Goal: Check status: Check status

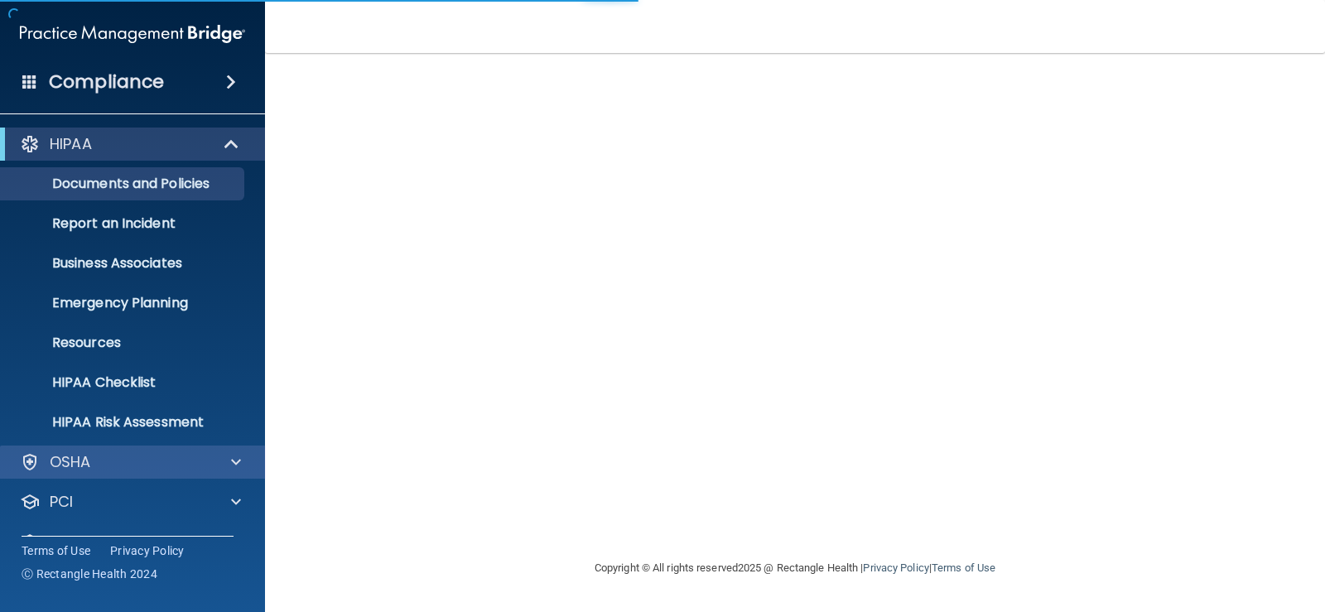
scroll to position [75, 0]
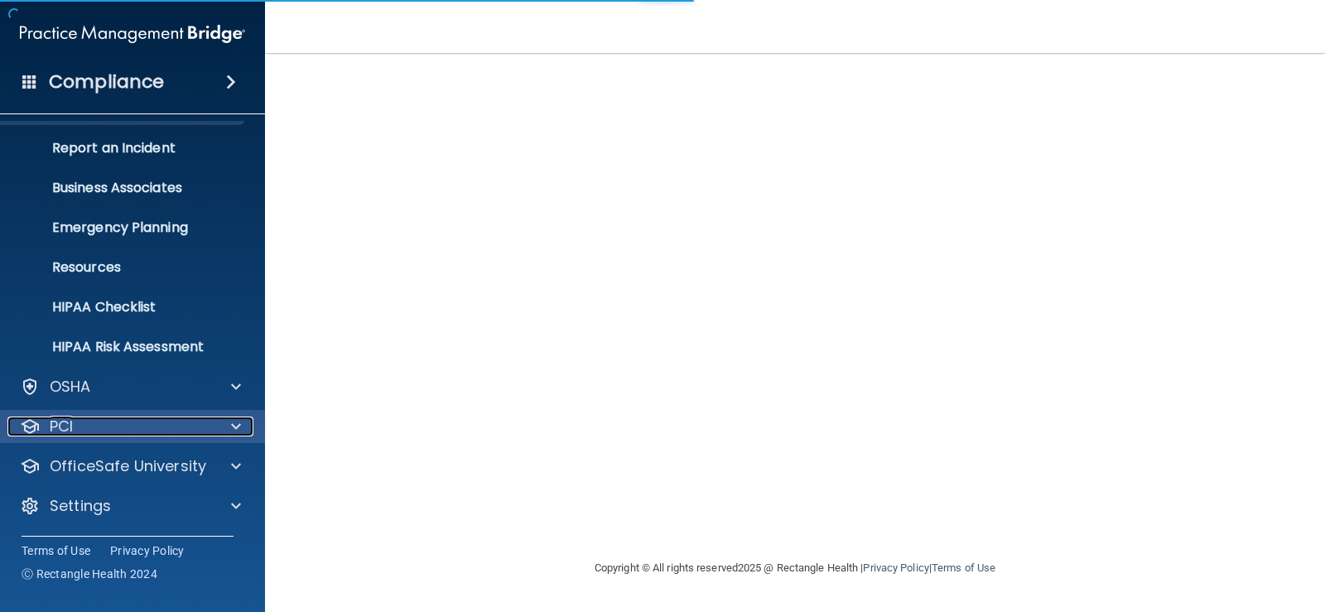
click at [107, 423] on div "PCI" at bounding box center [109, 427] width 205 height 20
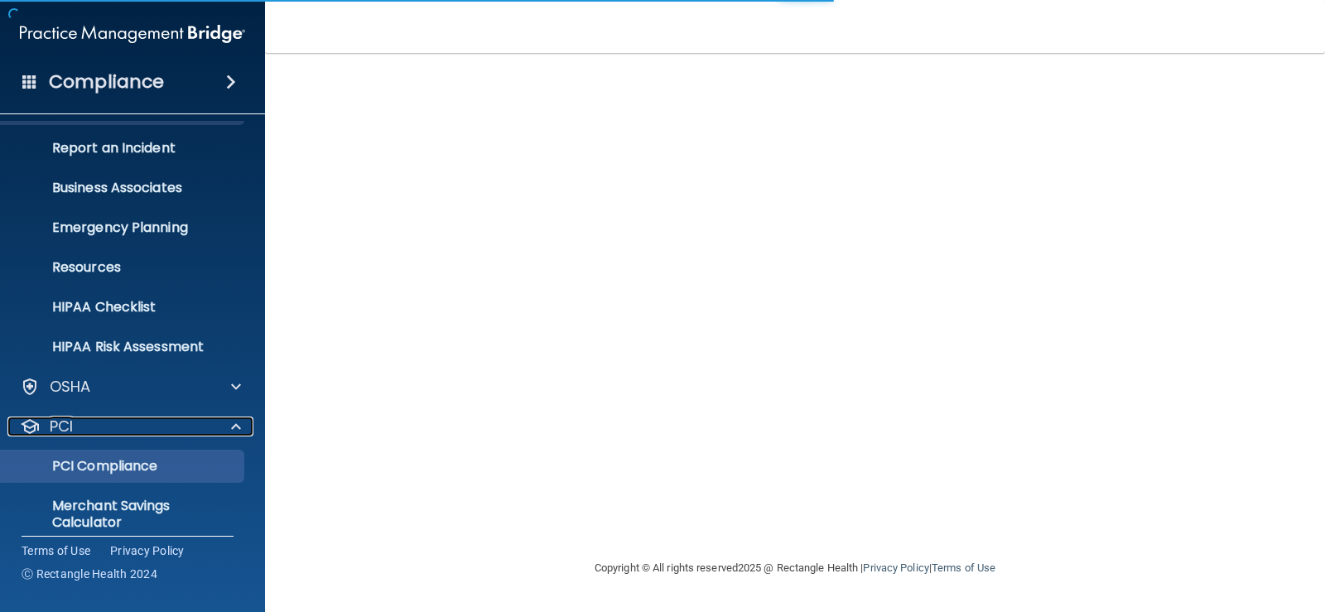
scroll to position [158, 0]
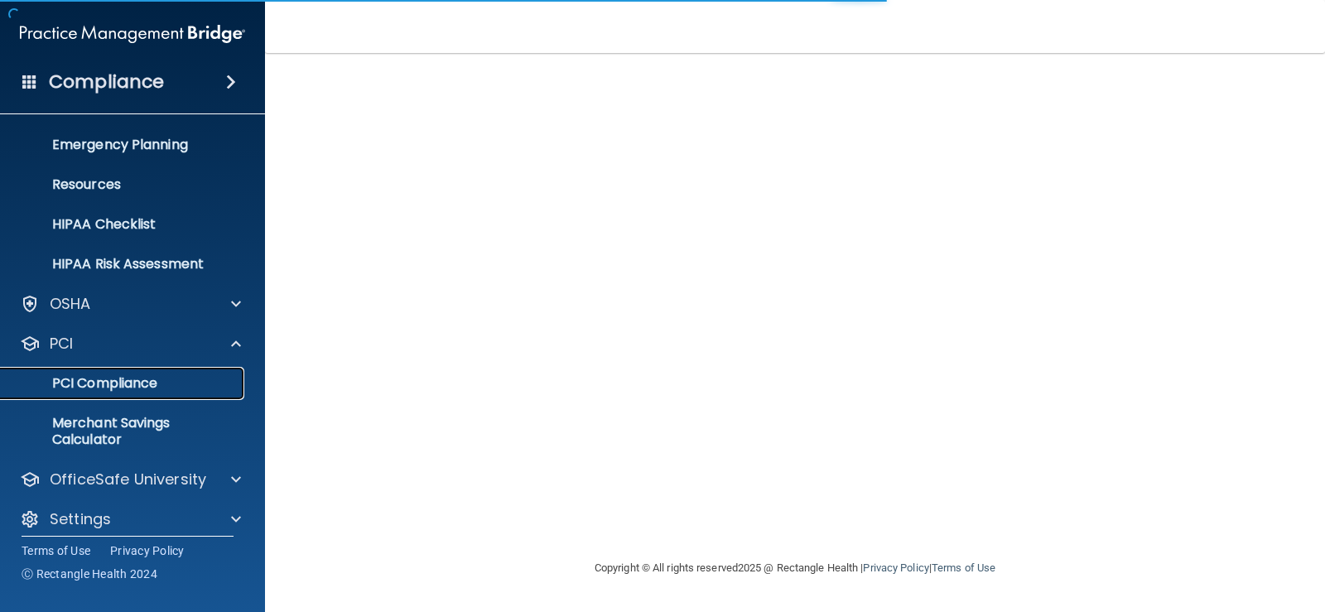
click at [115, 391] on p "PCI Compliance" at bounding box center [124, 383] width 226 height 17
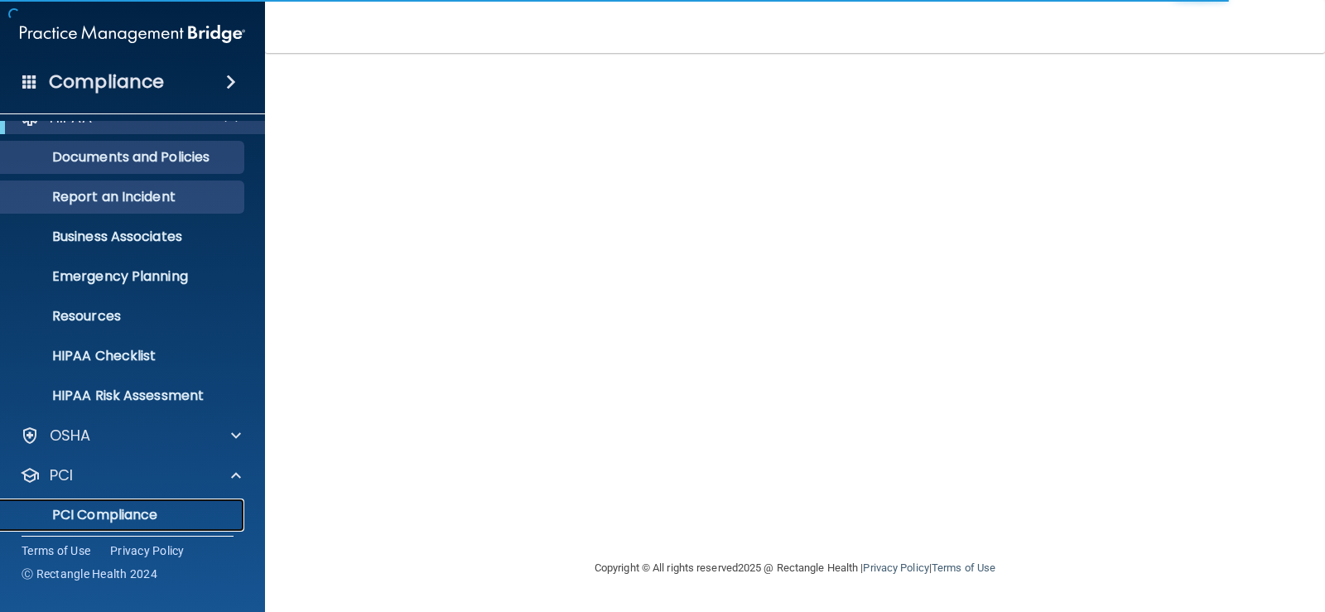
scroll to position [0, 0]
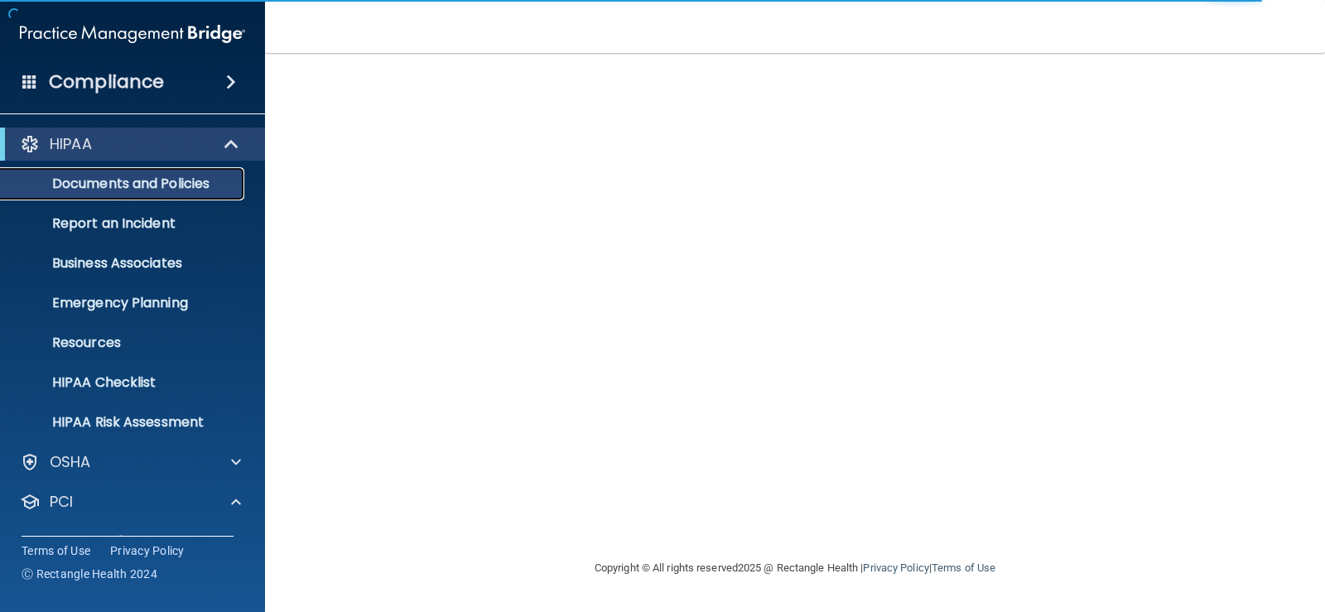
click at [123, 181] on p "Documents and Policies" at bounding box center [124, 184] width 226 height 17
click at [228, 84] on span at bounding box center [231, 82] width 10 height 20
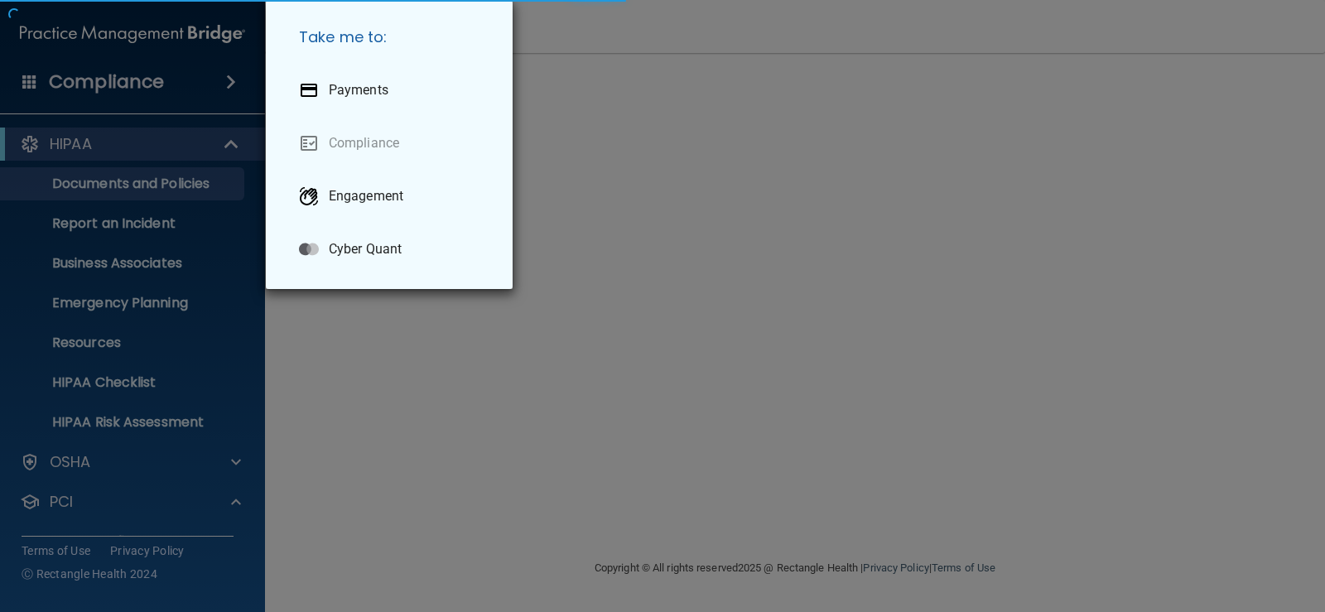
click at [152, 156] on div "Take me to: Payments Compliance Engagement Cyber Quant" at bounding box center [662, 306] width 1325 height 612
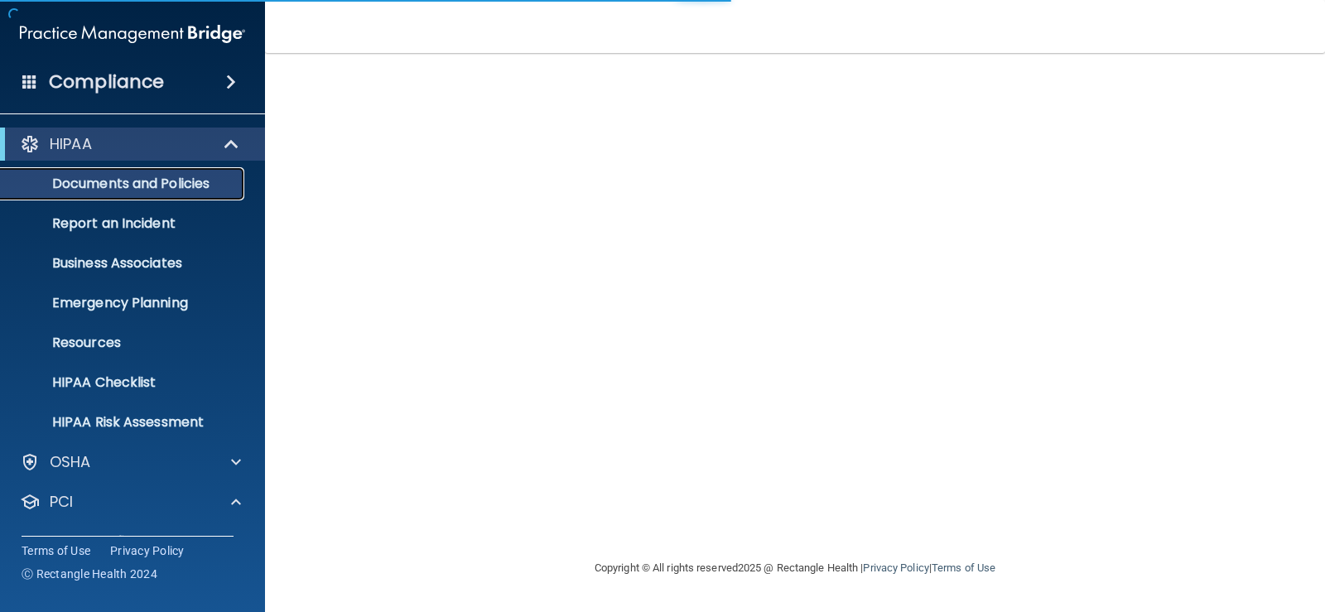
click at [146, 192] on p "Documents and Policies" at bounding box center [124, 184] width 226 height 17
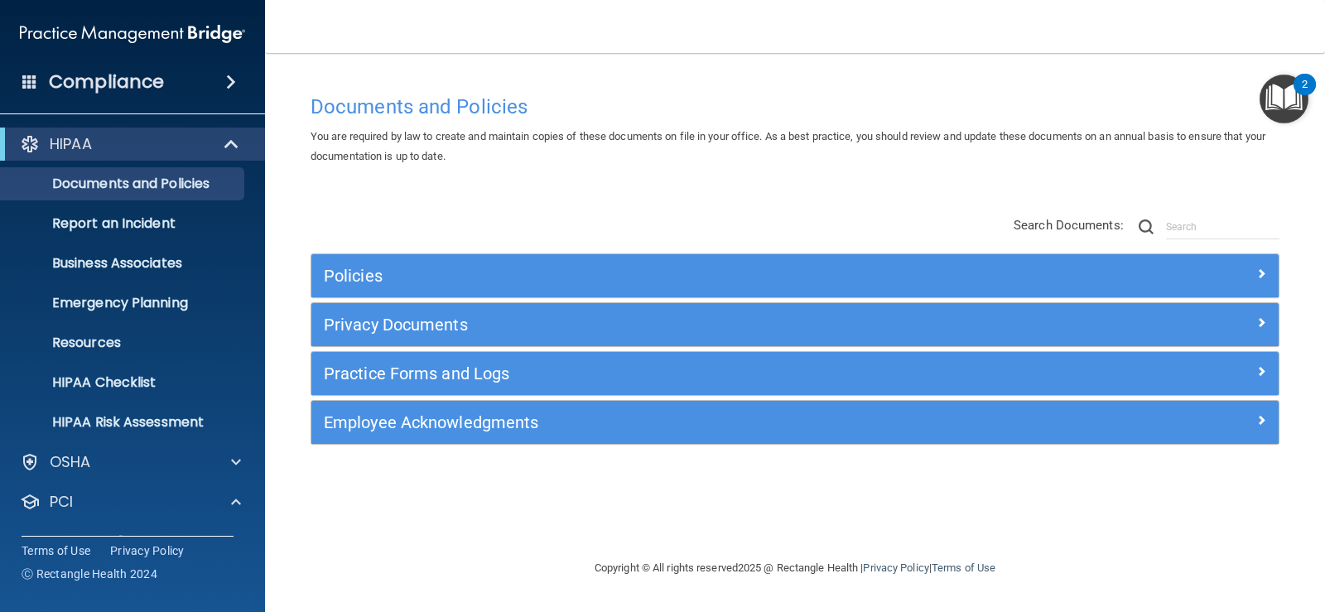
click at [1135, 184] on div "Documents and Policies You are required by law to create and maintain copies of…" at bounding box center [795, 322] width 994 height 472
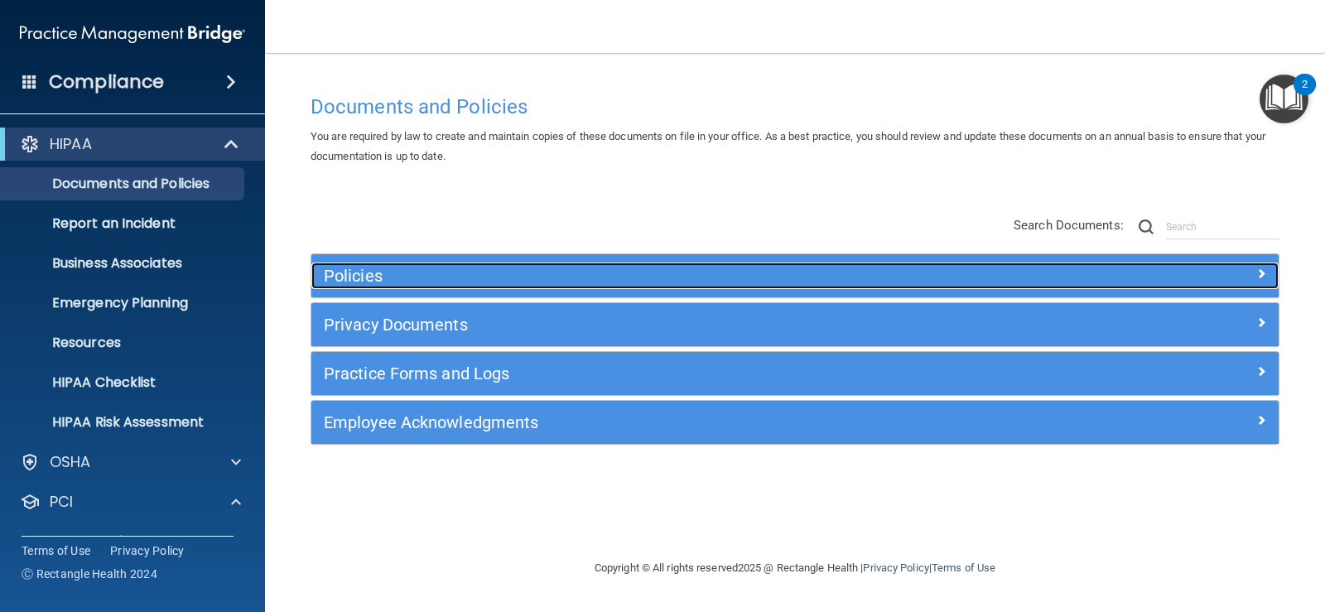
click at [380, 272] on h5 "Policies" at bounding box center [674, 276] width 701 height 18
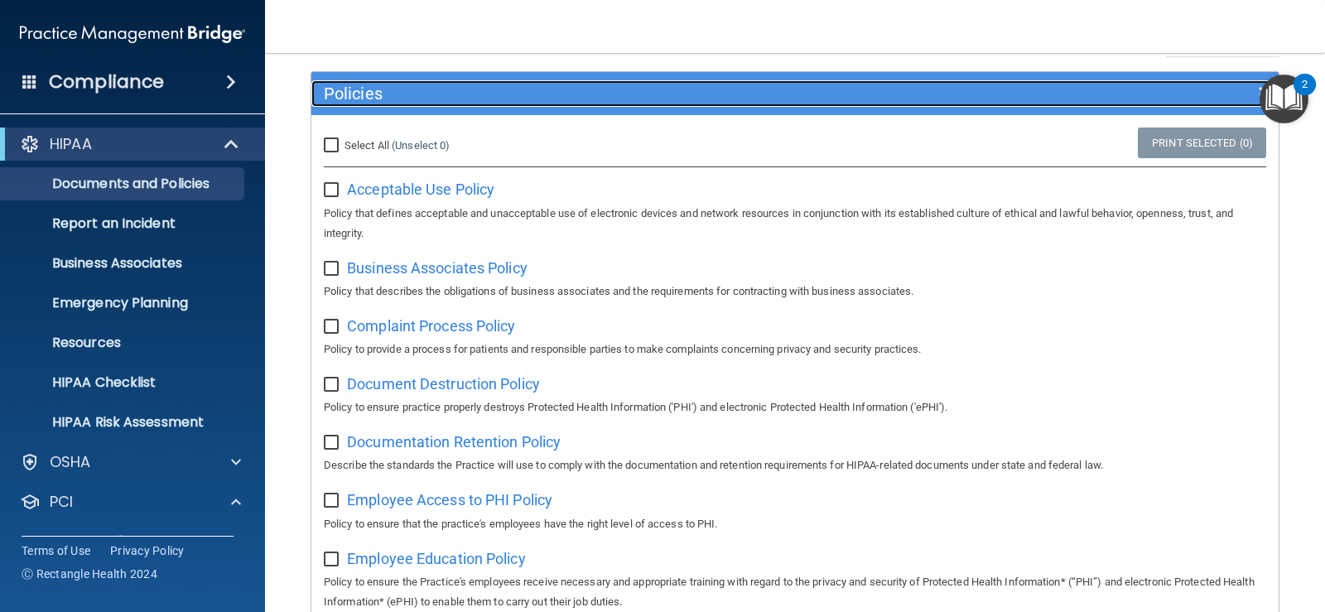
scroll to position [166, 0]
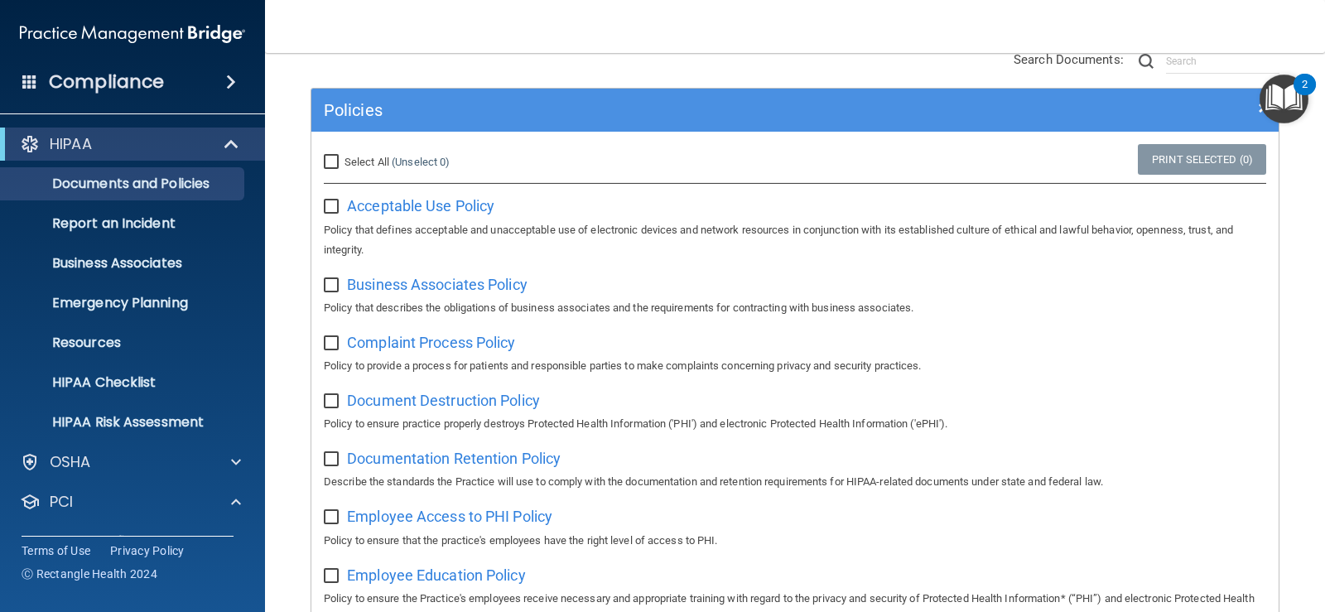
click at [380, 163] on span "Select All" at bounding box center [367, 162] width 45 height 12
click at [343, 163] on input "Select All (Unselect 0) Unselect All" at bounding box center [333, 162] width 19 height 13
checkbox input "true"
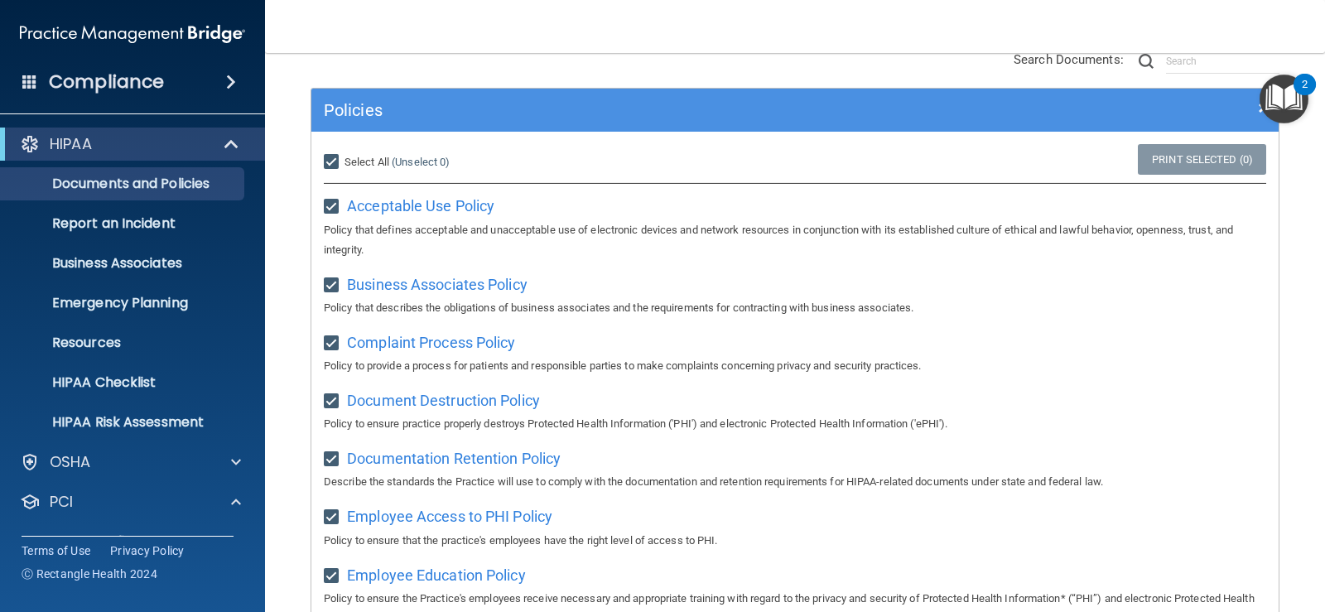
checkbox input "true"
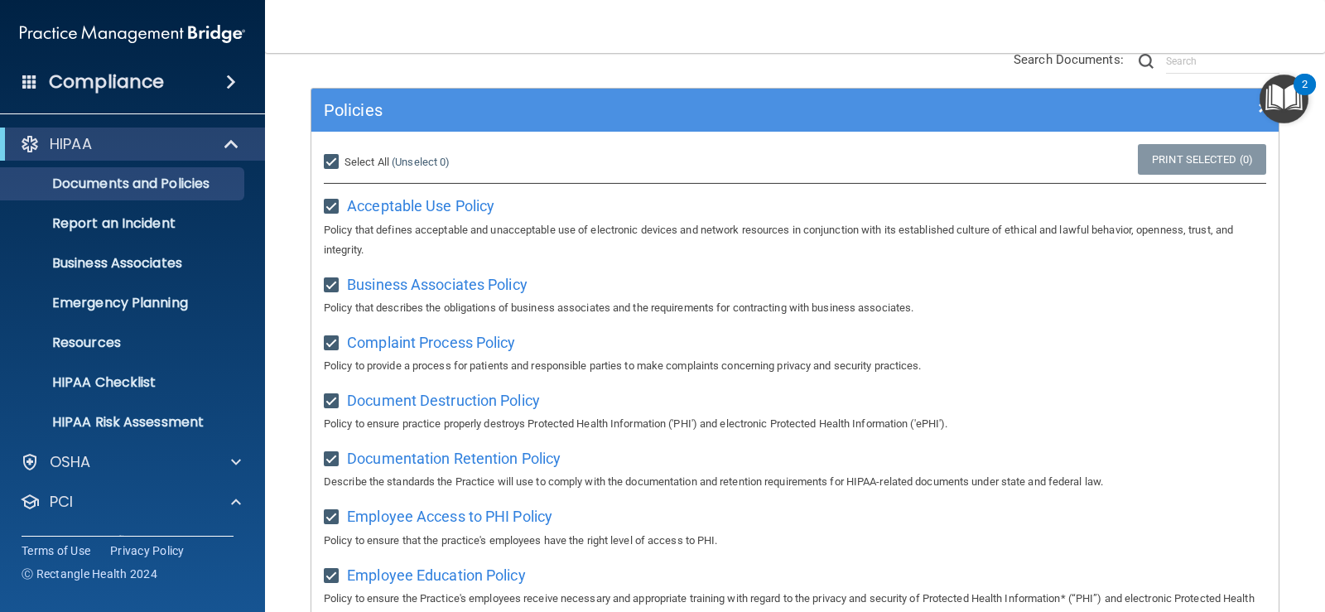
checkbox input "true"
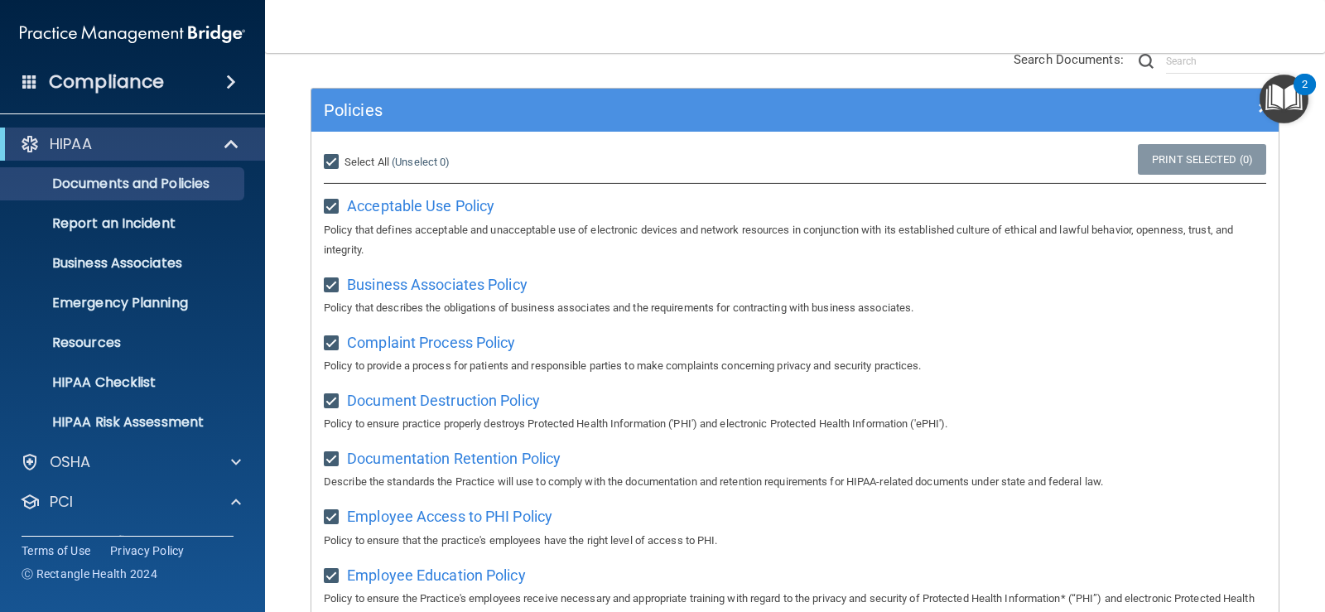
checkbox input "true"
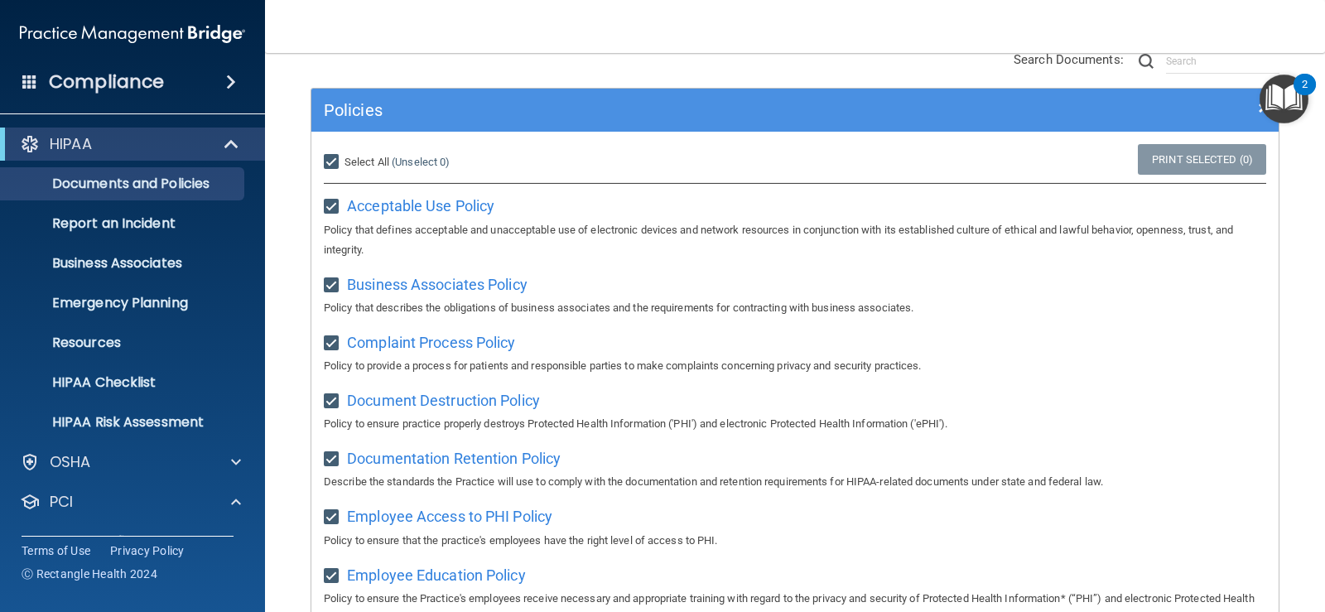
checkbox input "true"
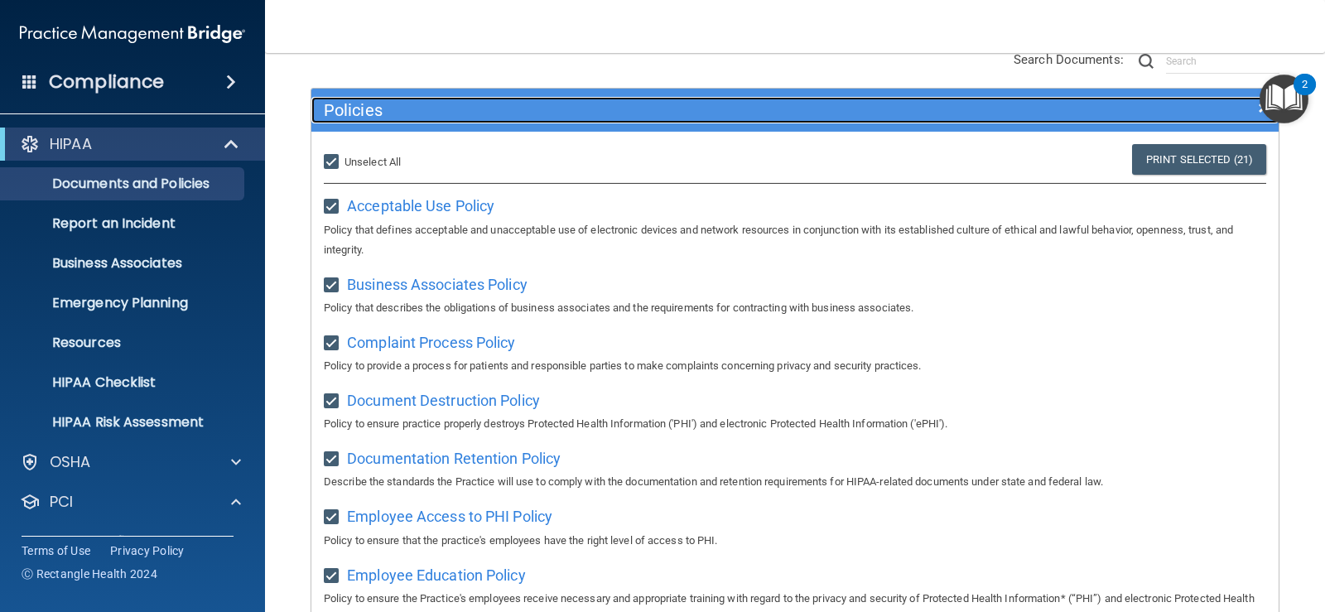
click at [977, 119] on h5 "Policies" at bounding box center [674, 110] width 701 height 18
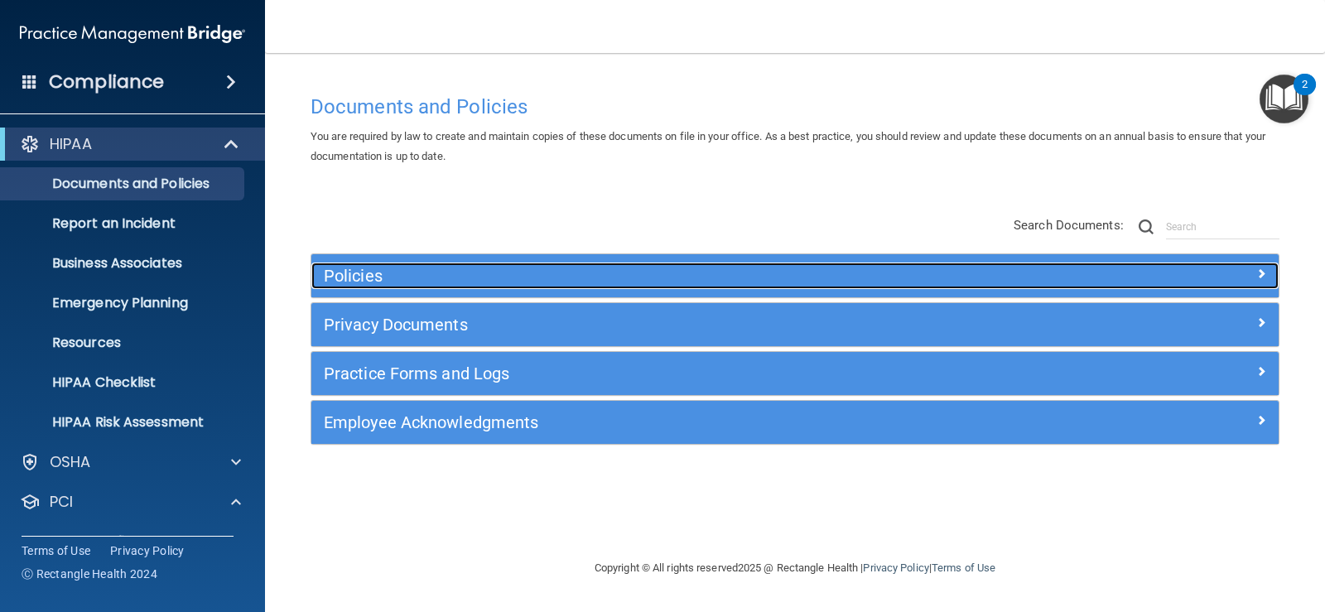
scroll to position [0, 0]
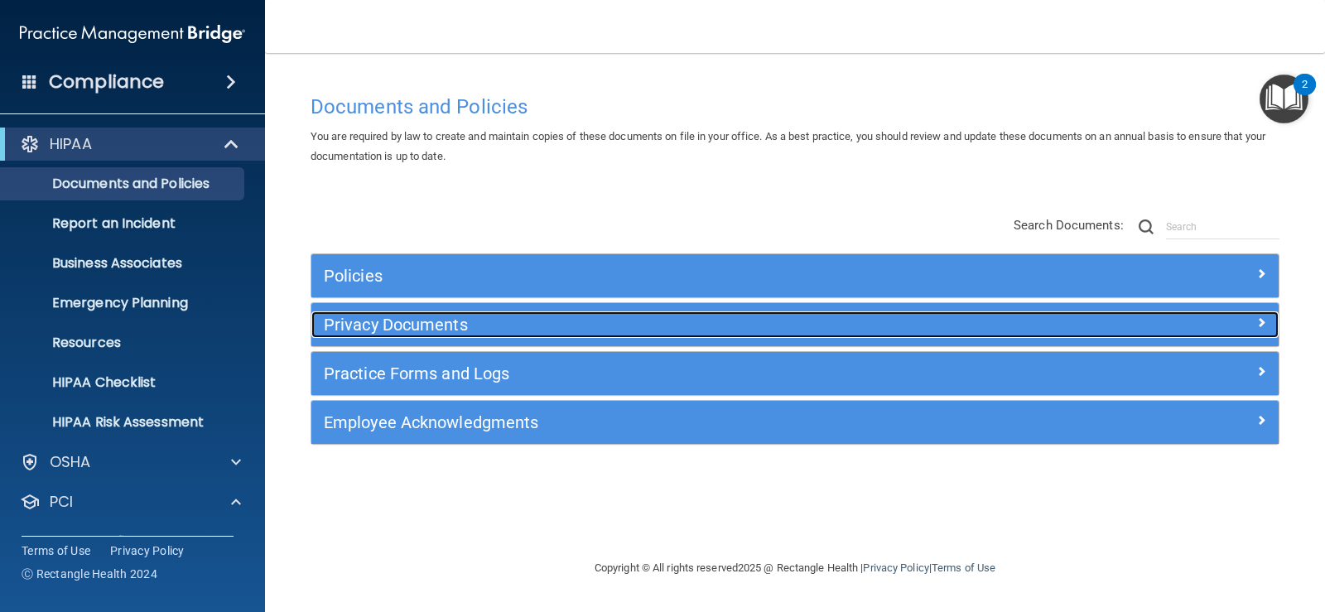
click at [467, 332] on h5 "Privacy Documents" at bounding box center [674, 325] width 701 height 18
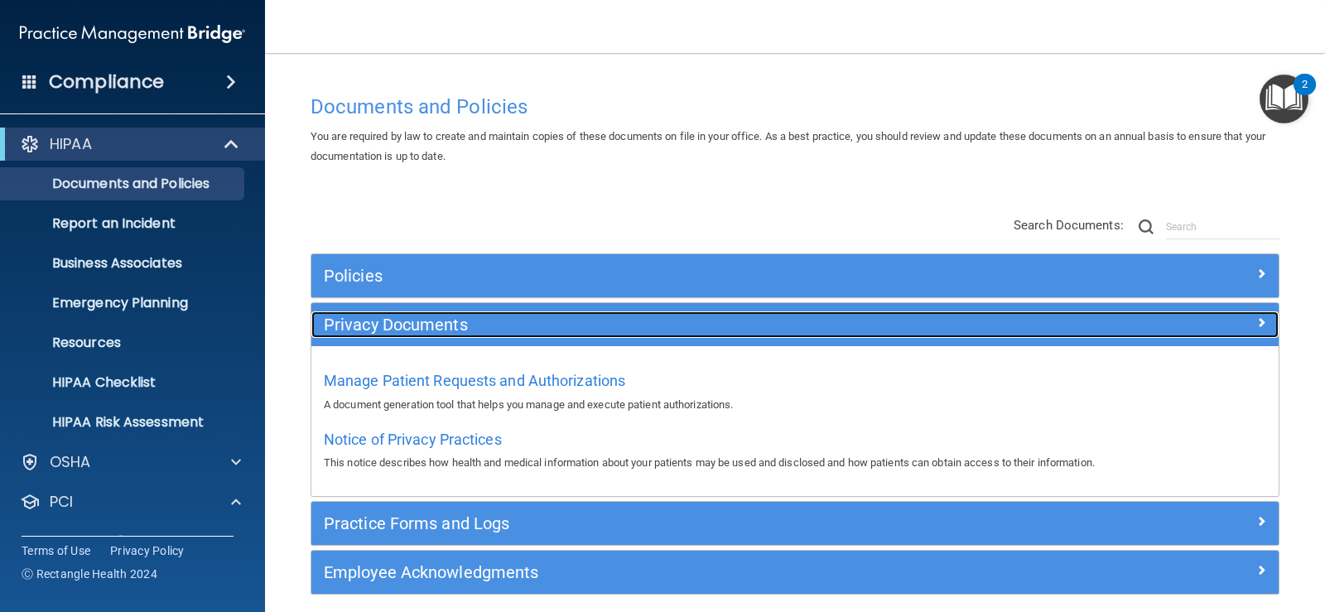
click at [1221, 325] on div at bounding box center [1158, 321] width 242 height 20
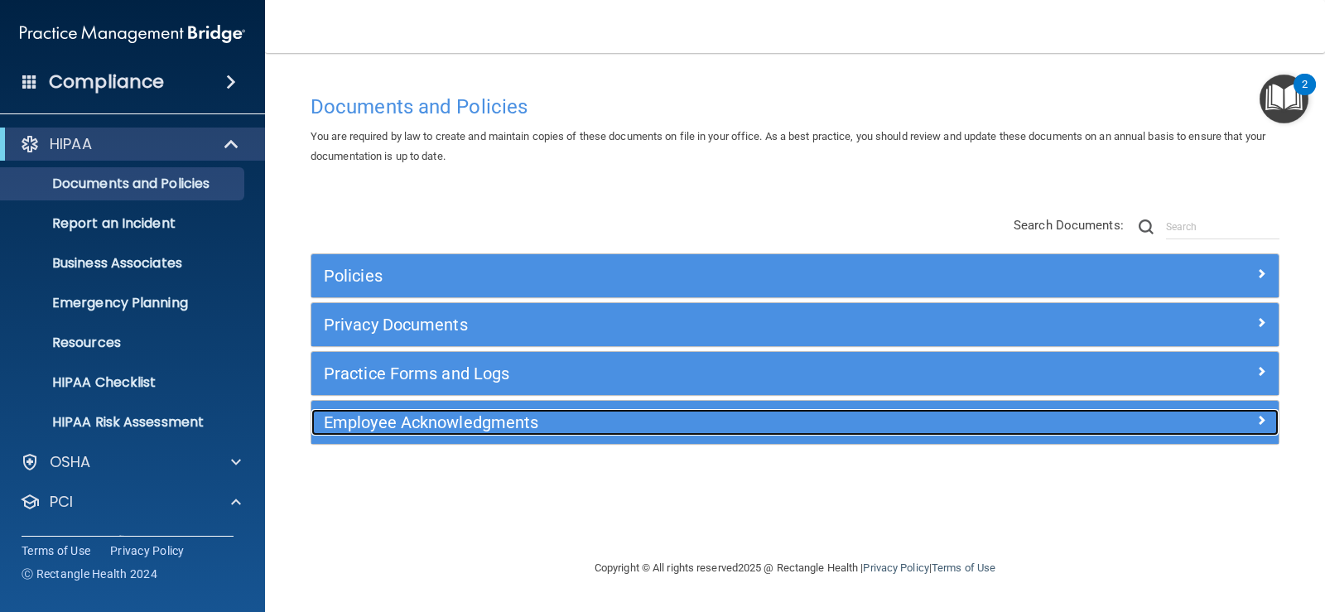
click at [646, 427] on h5 "Employee Acknowledgments" at bounding box center [674, 422] width 701 height 18
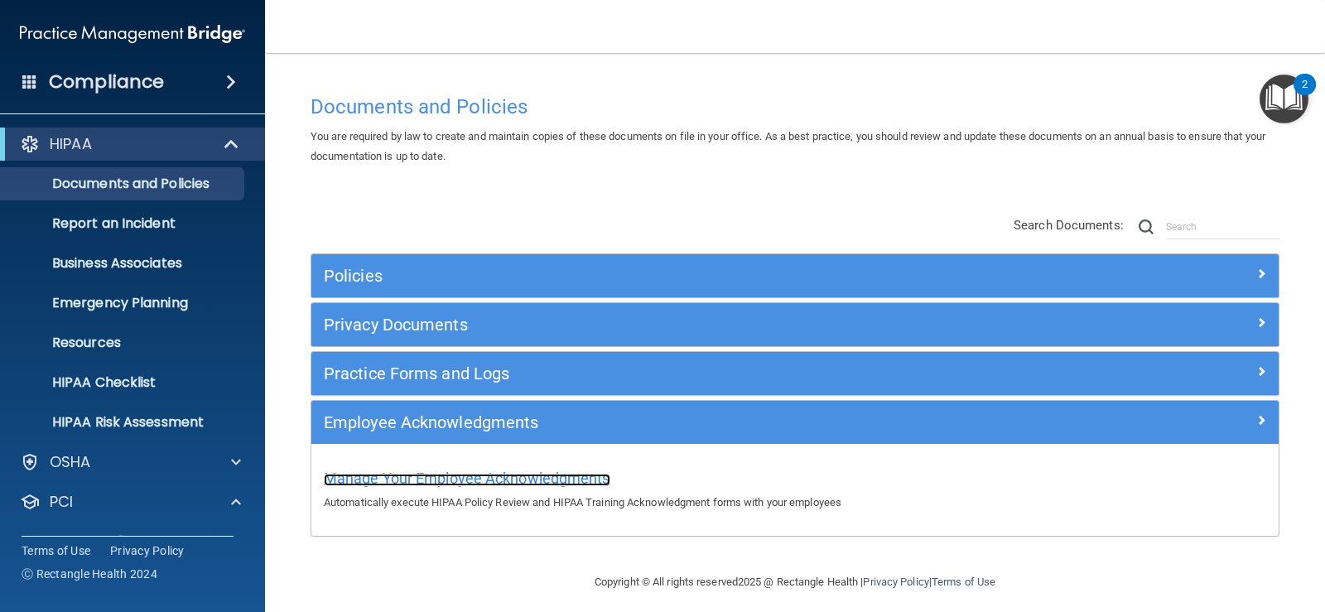
click at [586, 478] on span "Manage Your Employee Acknowledgments" at bounding box center [467, 478] width 287 height 17
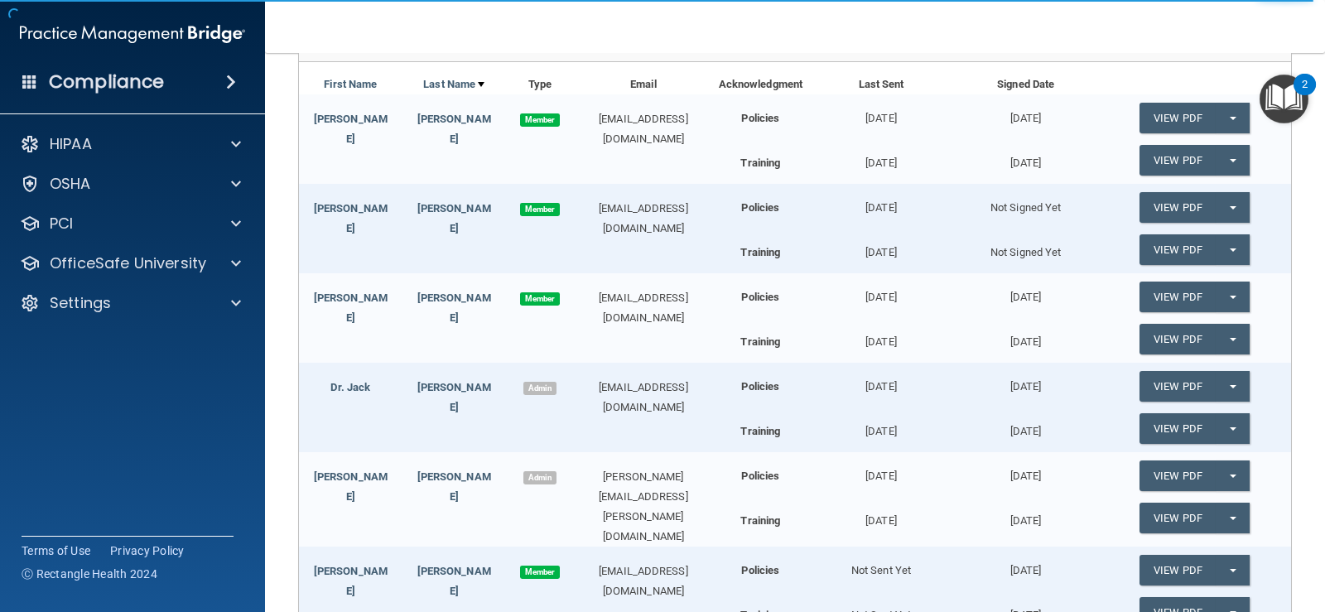
scroll to position [407, 0]
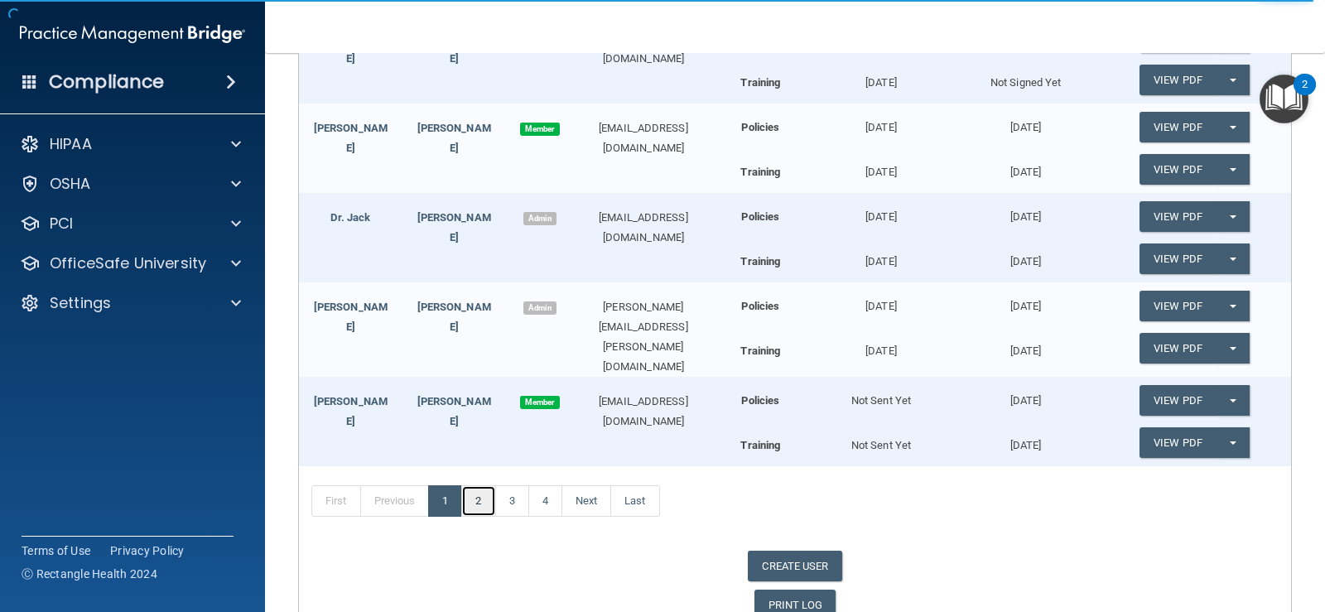
click at [493, 491] on link "2" at bounding box center [478, 500] width 34 height 31
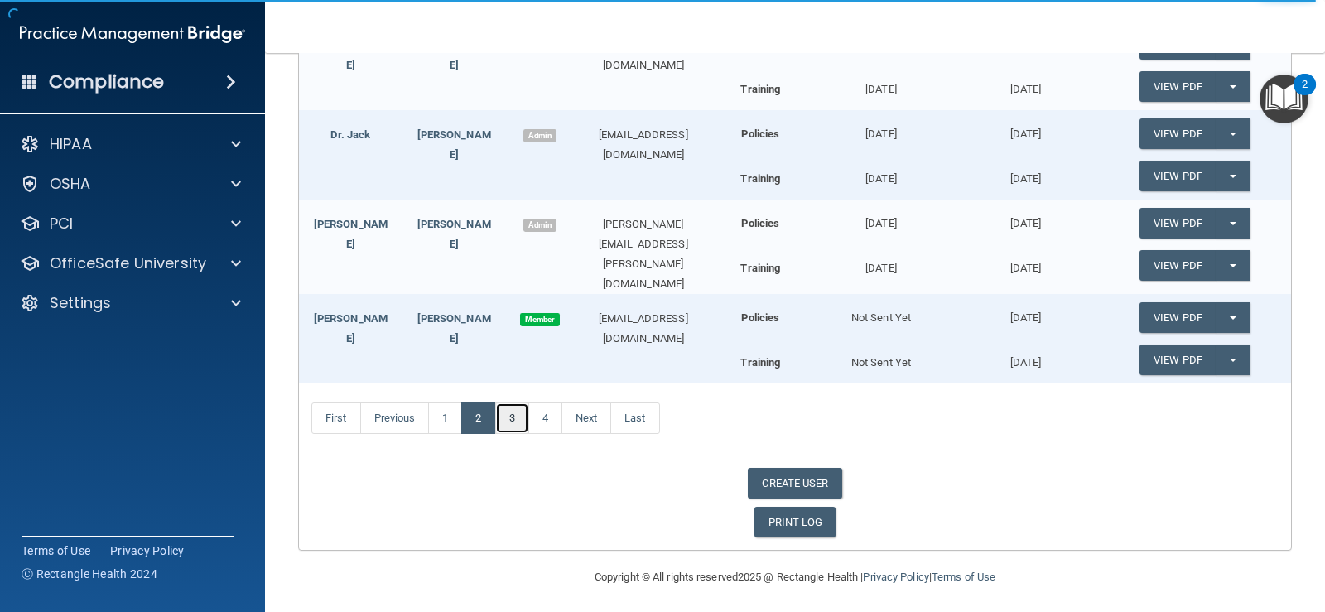
click at [527, 409] on link "3" at bounding box center [512, 417] width 34 height 31
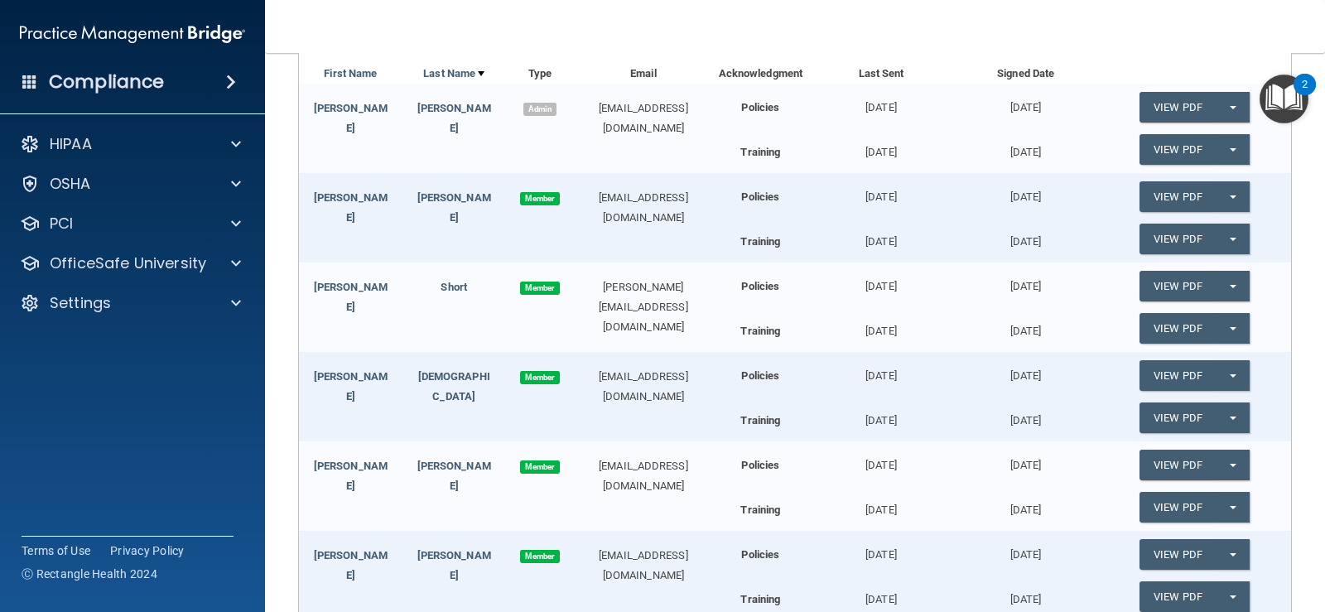
scroll to position [166, 0]
